Goal: Information Seeking & Learning: Learn about a topic

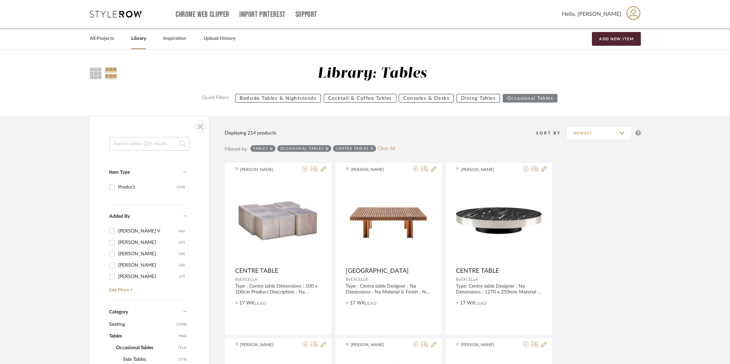
click at [201, 127] on span "button" at bounding box center [200, 126] width 17 height 17
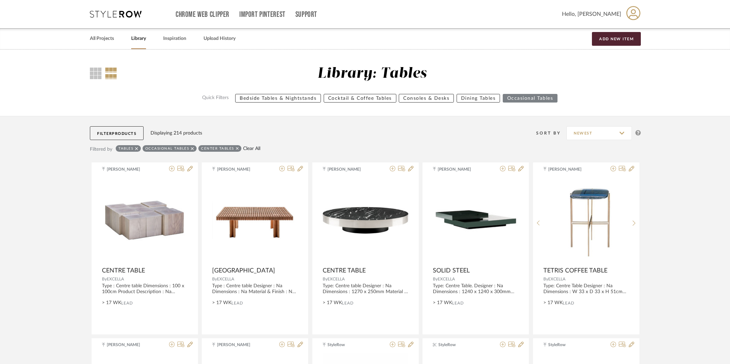
click at [255, 149] on link "Clear All" at bounding box center [251, 149] width 17 height 6
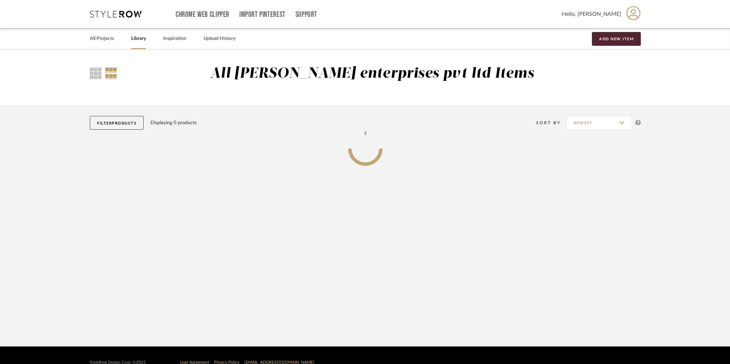
click at [133, 124] on span "Products" at bounding box center [124, 123] width 24 height 4
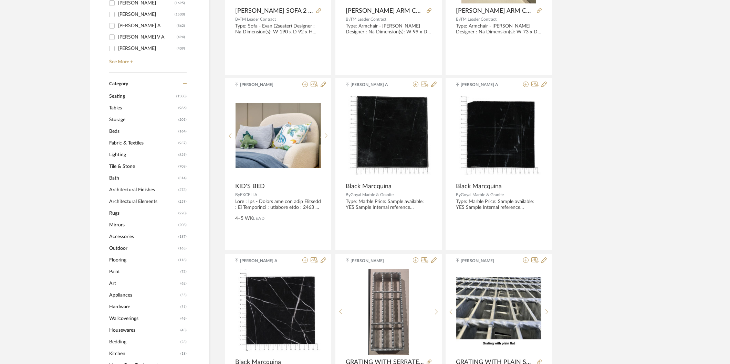
click at [135, 152] on span "Lighting" at bounding box center [142, 155] width 67 height 12
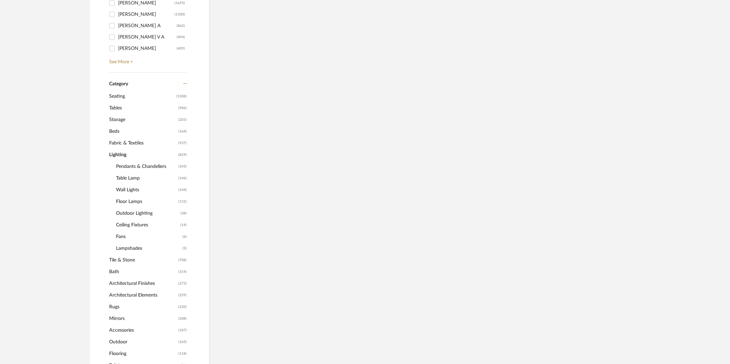
scroll to position [228, 0]
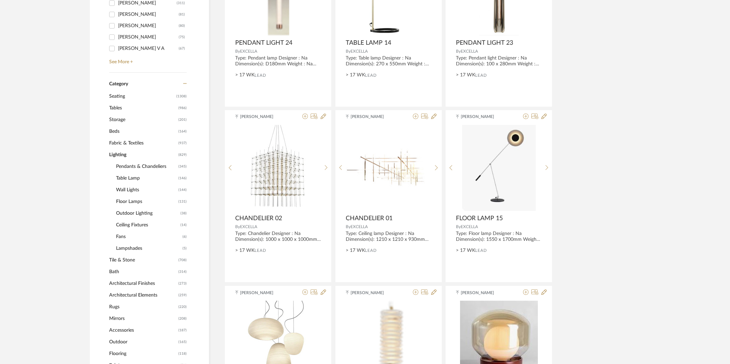
click at [133, 201] on span "Floor Lamps" at bounding box center [146, 202] width 61 height 12
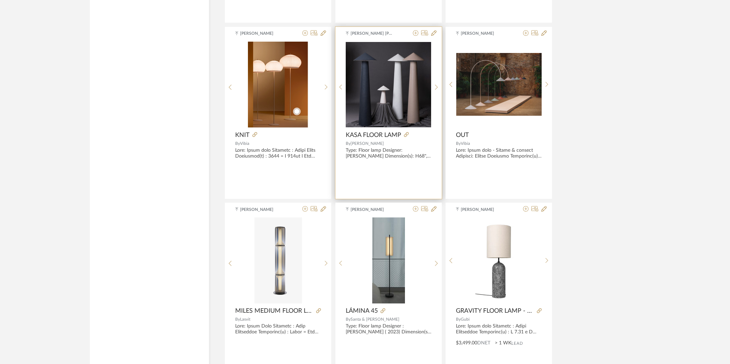
scroll to position [1719, 0]
click at [406, 136] on icon at bounding box center [406, 134] width 5 height 5
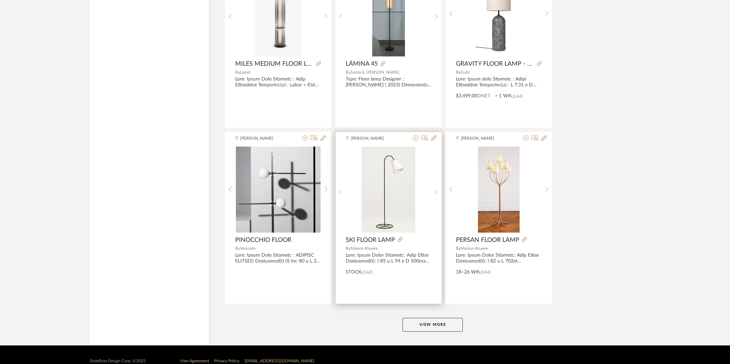
scroll to position [1980, 0]
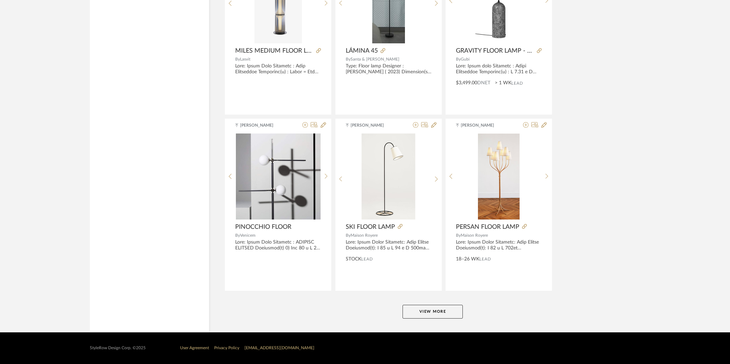
click at [435, 310] on button "View More" at bounding box center [432, 312] width 60 height 14
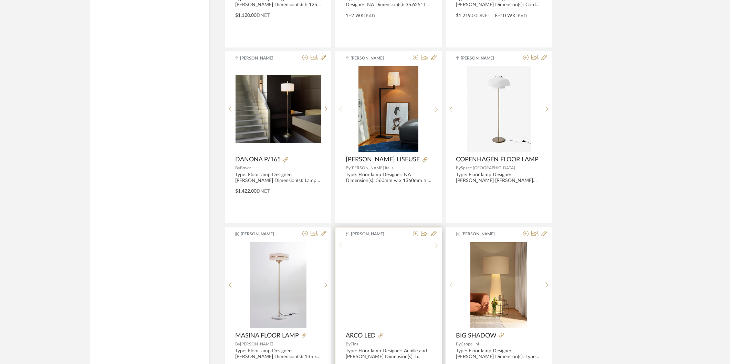
scroll to position [3822, 0]
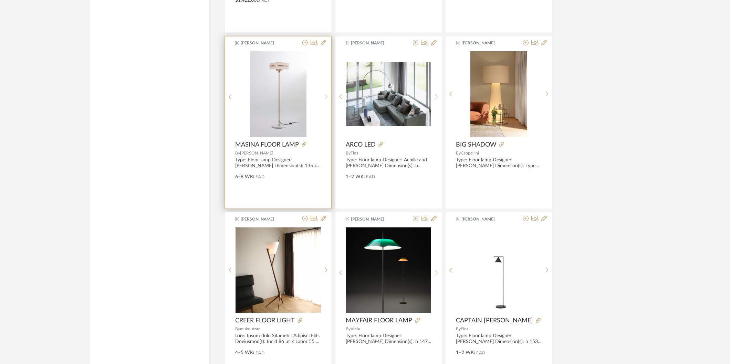
click at [326, 94] on div at bounding box center [326, 97] width 11 height 92
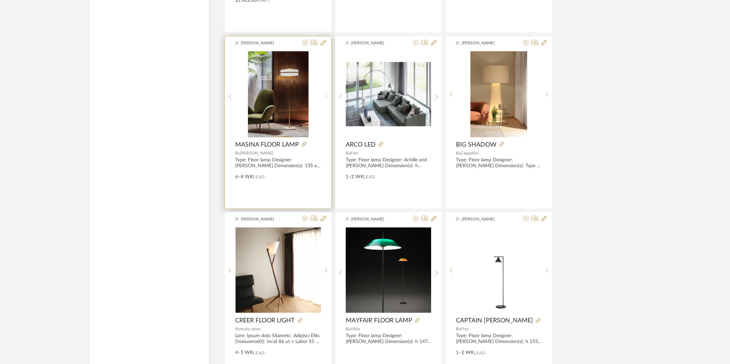
click at [326, 94] on div at bounding box center [326, 97] width 11 height 92
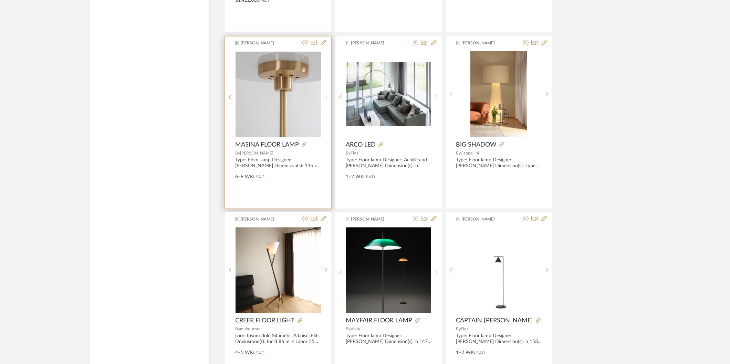
click at [326, 94] on div at bounding box center [326, 97] width 11 height 92
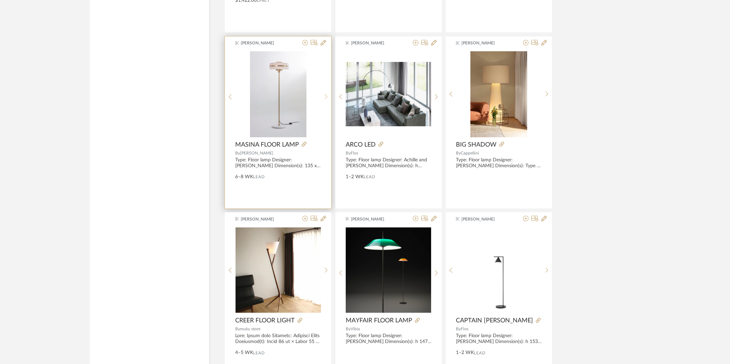
click at [326, 94] on div at bounding box center [326, 97] width 11 height 92
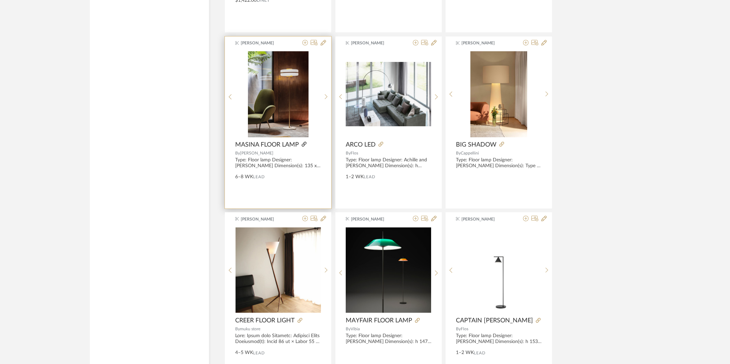
click at [302, 145] on icon at bounding box center [303, 144] width 5 height 5
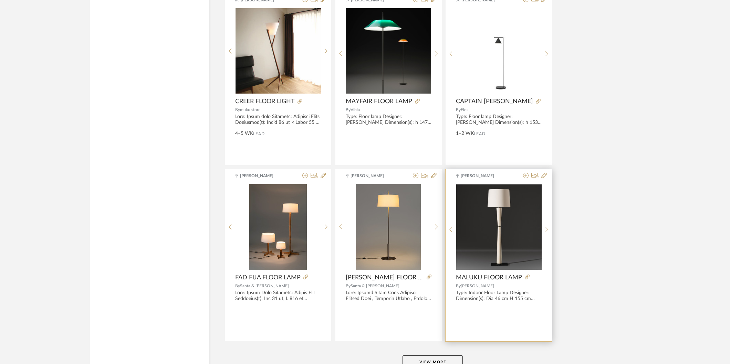
scroll to position [4093, 0]
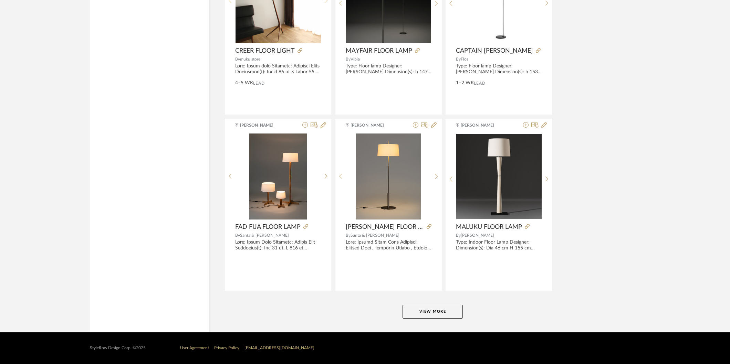
click at [447, 316] on button "View More" at bounding box center [432, 312] width 60 height 14
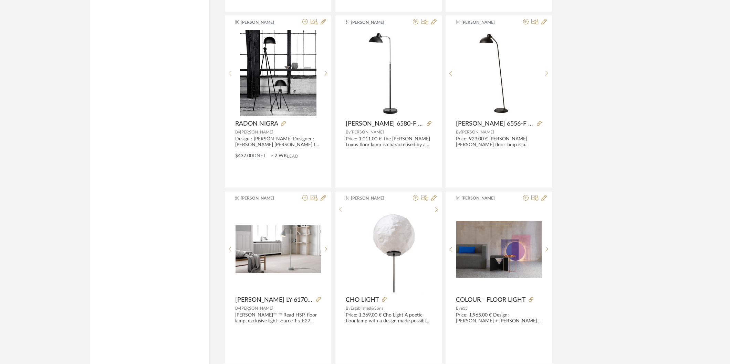
scroll to position [5431, 0]
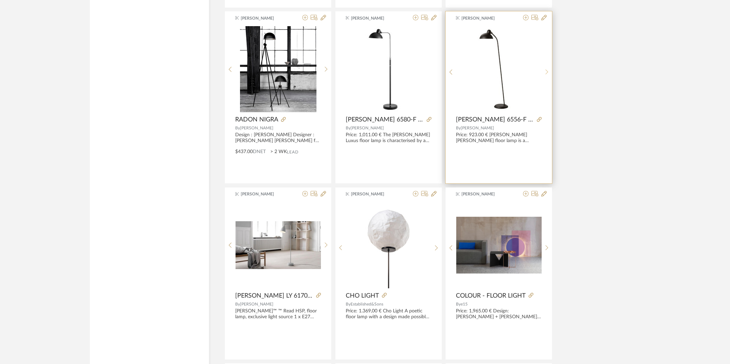
click at [546, 74] on icon at bounding box center [546, 72] width 3 height 6
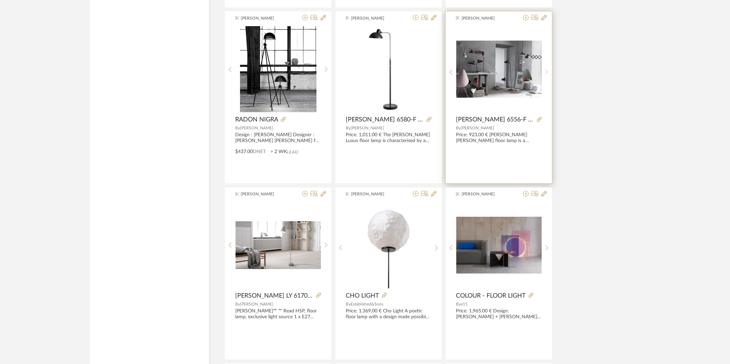
click at [546, 74] on icon at bounding box center [546, 72] width 3 height 6
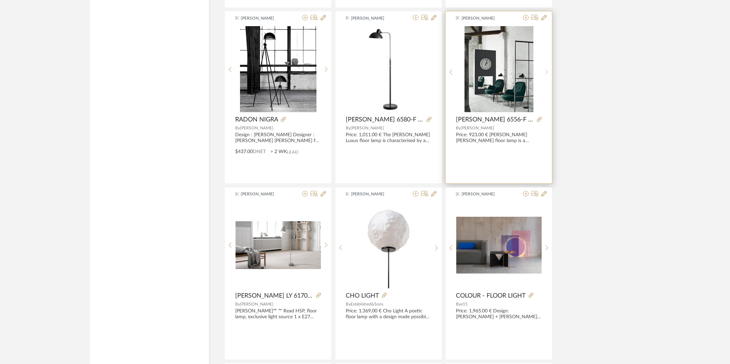
click at [546, 74] on icon at bounding box center [546, 72] width 3 height 6
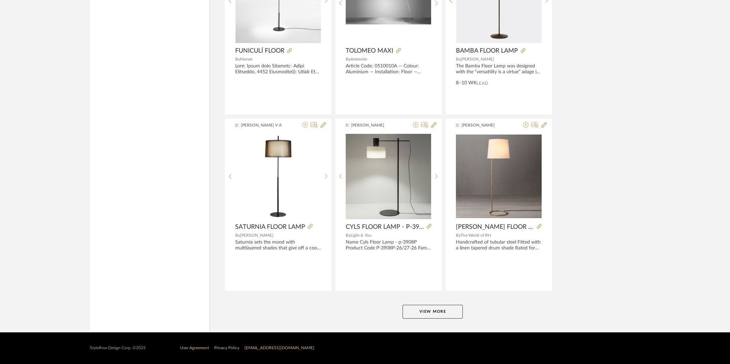
scroll to position [6206, 0]
